Goal: Check status

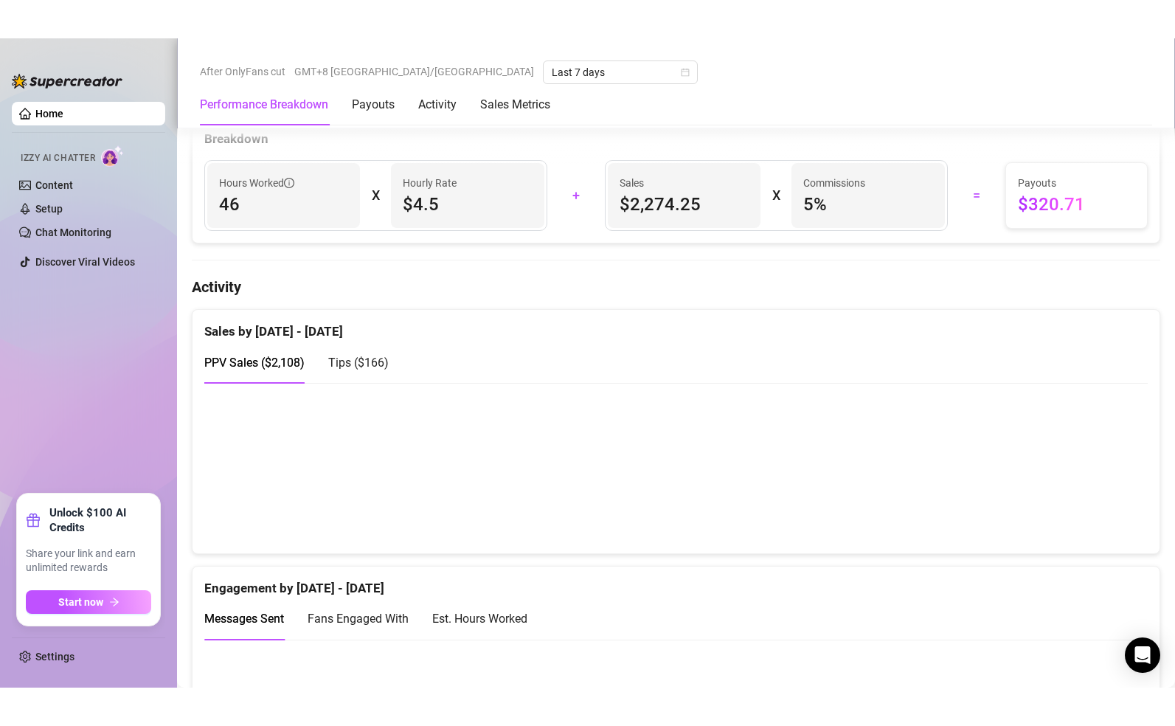
scroll to position [750, 0]
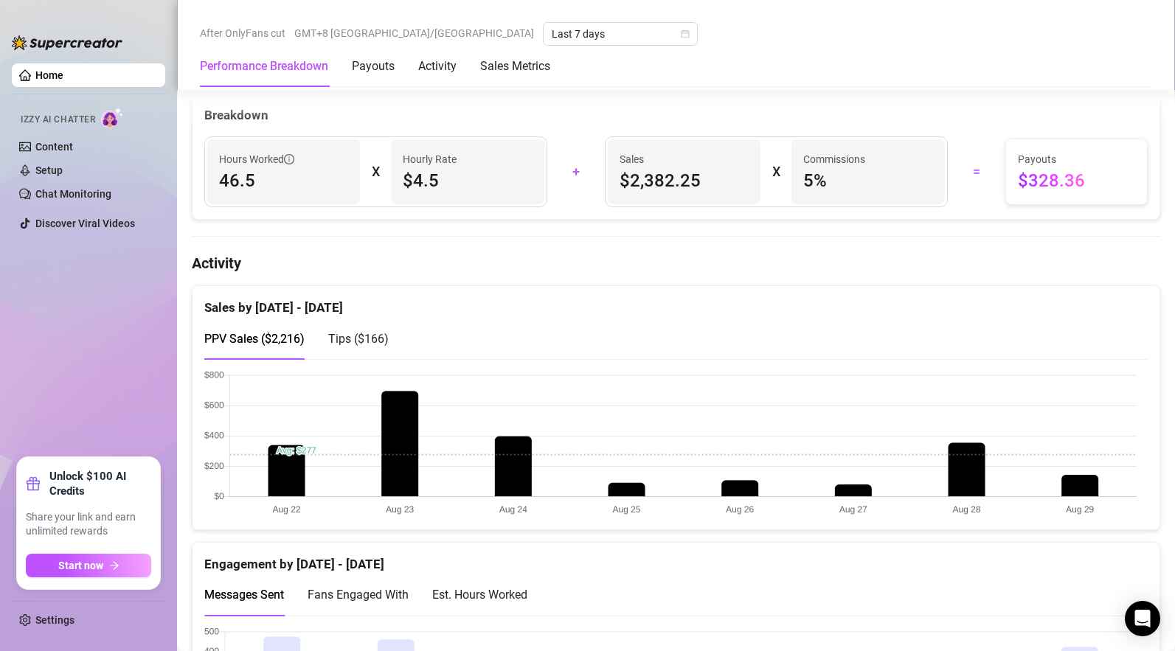
scroll to position [824, 0]
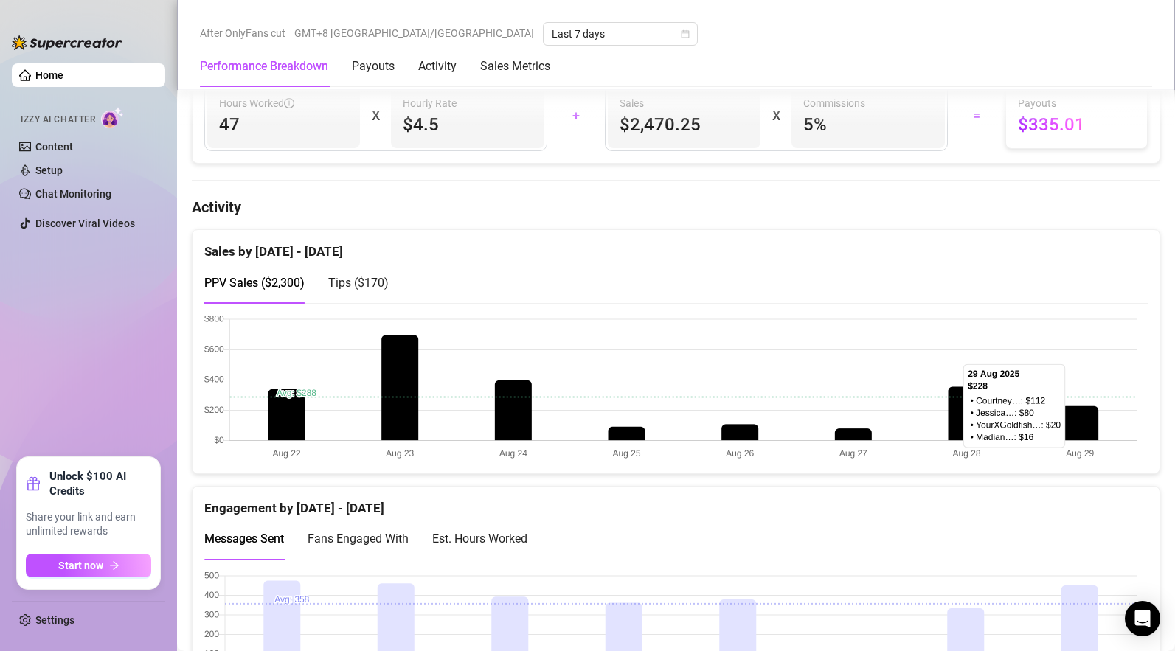
scroll to position [803, 0]
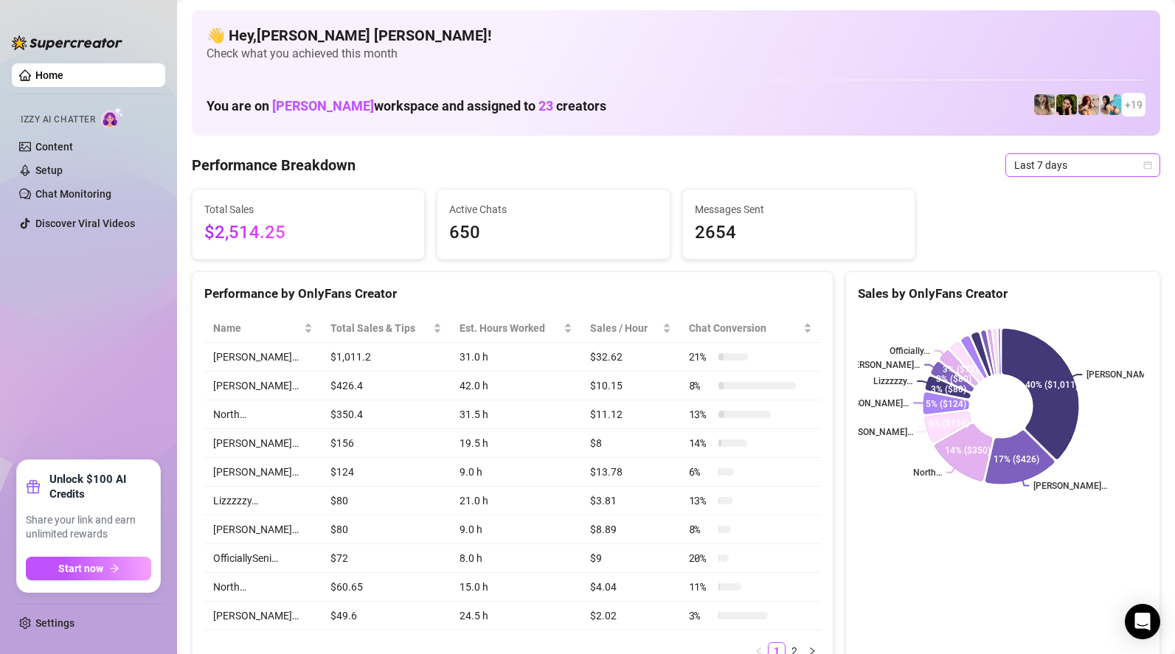
click at [1029, 163] on span "Last 7 days" at bounding box center [1082, 165] width 137 height 22
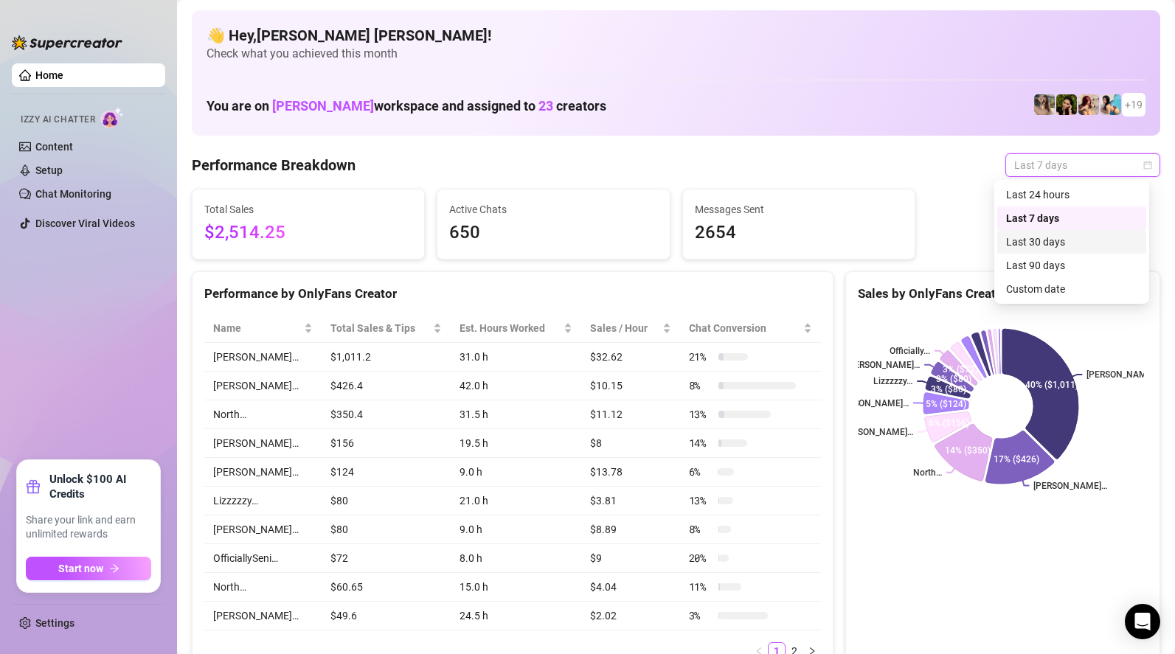
click at [1058, 243] on div "Last 30 days" at bounding box center [1071, 242] width 131 height 16
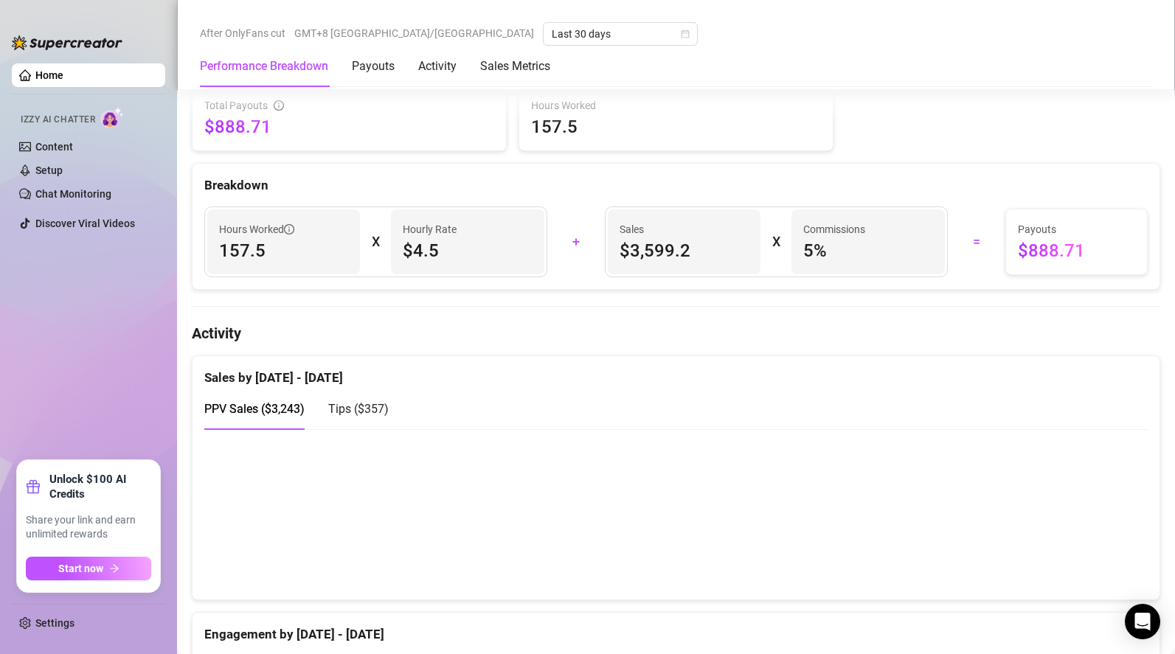
scroll to position [730, 0]
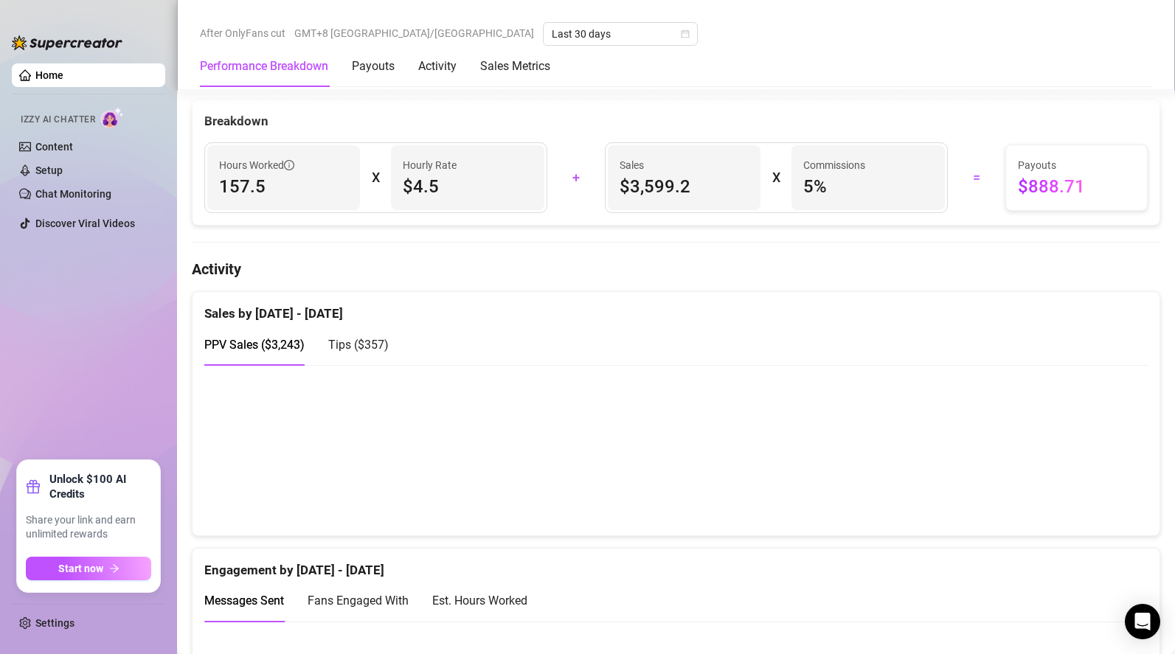
click at [355, 347] on span "Tips ( $357 )" at bounding box center [358, 345] width 60 height 14
click at [253, 339] on div "PPV Sales ( $3,243 )" at bounding box center [254, 345] width 100 height 18
click at [370, 349] on span "Tips ( $357 )" at bounding box center [358, 345] width 60 height 14
click at [299, 345] on span "PPV Sales ( $3,243 )" at bounding box center [254, 345] width 100 height 14
